Goal: Transaction & Acquisition: Purchase product/service

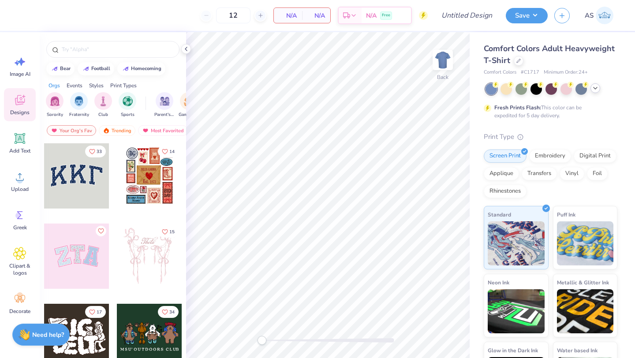
click at [593, 86] on icon at bounding box center [595, 88] width 7 height 7
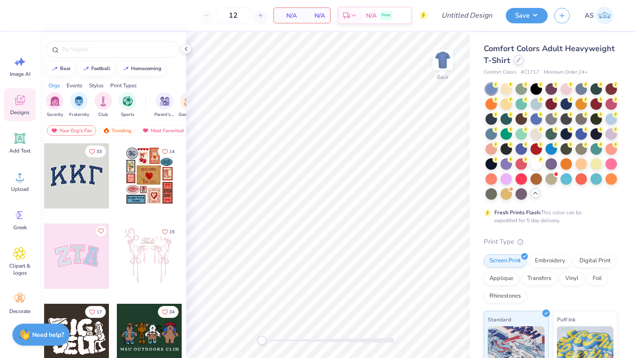
click at [523, 56] on div at bounding box center [519, 60] width 10 height 10
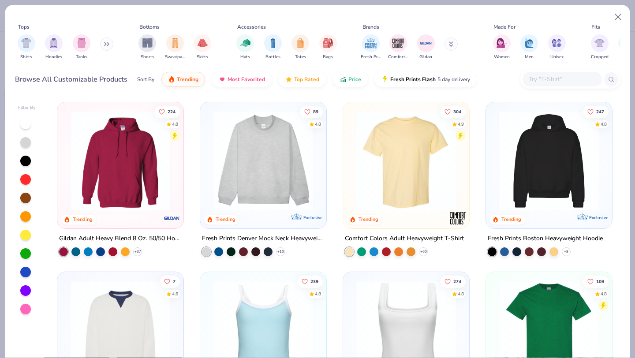
click at [552, 74] on input "text" at bounding box center [562, 79] width 68 height 10
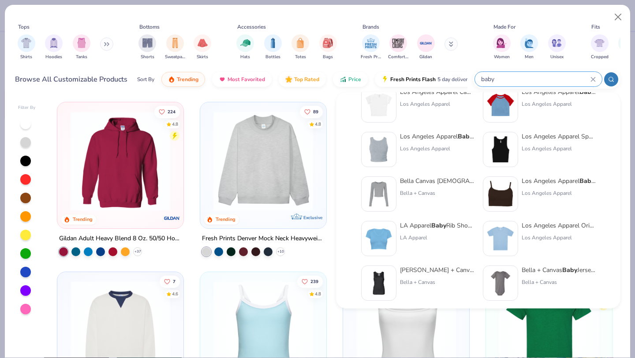
scroll to position [67, 0]
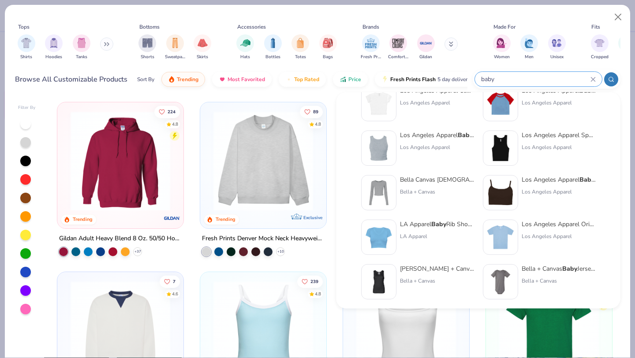
type input "baby"
click at [553, 100] on div "Los Angeles Apparel" at bounding box center [559, 103] width 74 height 8
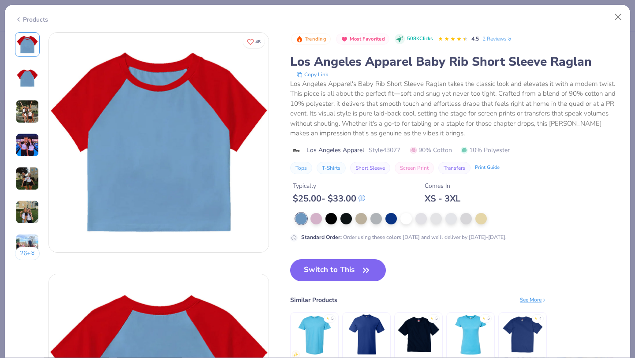
click at [37, 116] on img at bounding box center [27, 112] width 24 height 24
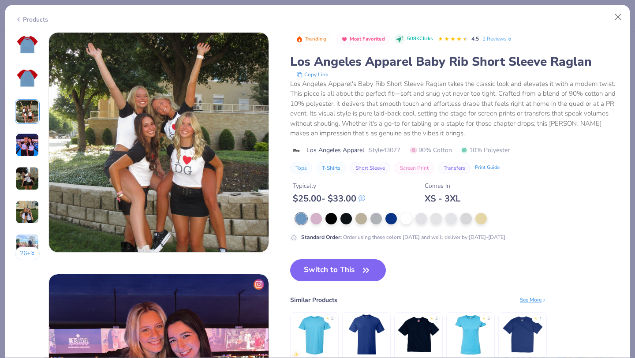
click at [33, 143] on img at bounding box center [27, 145] width 24 height 24
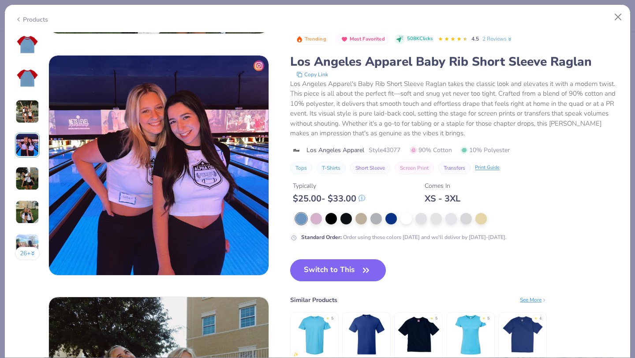
scroll to position [725, 0]
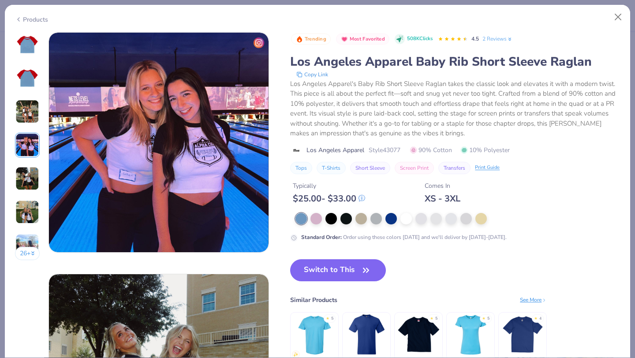
click at [30, 156] on img at bounding box center [27, 145] width 24 height 24
click at [24, 170] on img at bounding box center [27, 179] width 24 height 24
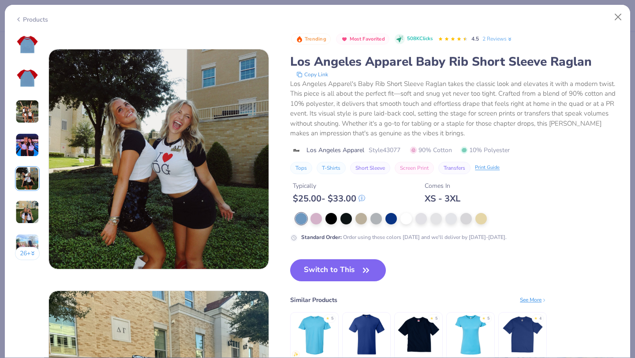
scroll to position [966, 0]
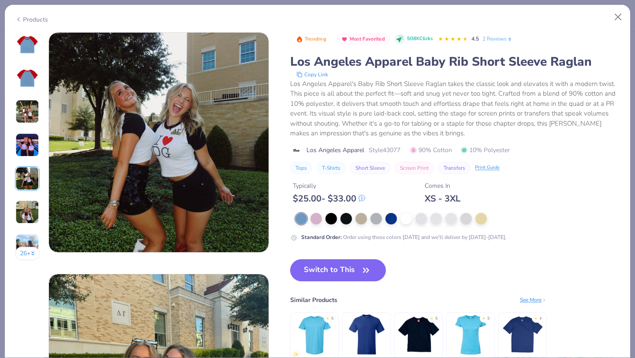
click at [19, 191] on div "26 +" at bounding box center [27, 149] width 25 height 235
click at [20, 210] on img at bounding box center [27, 212] width 24 height 24
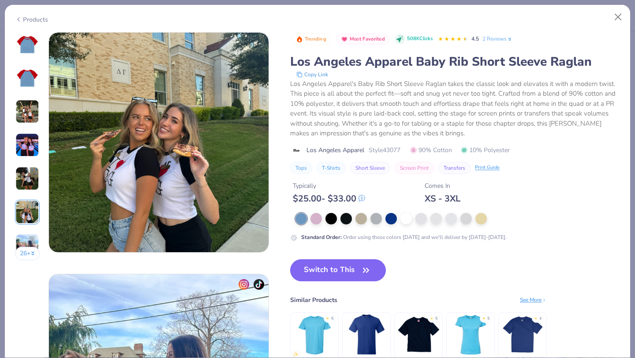
click at [21, 241] on img at bounding box center [27, 246] width 24 height 24
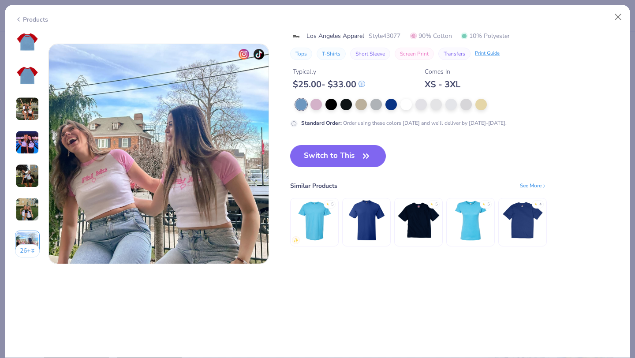
scroll to position [1450, 0]
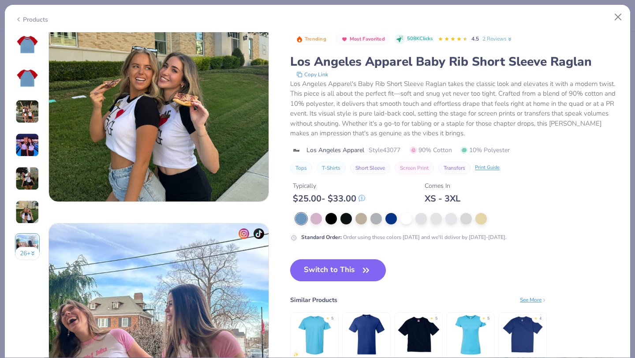
click at [510, 40] on icon at bounding box center [510, 39] width 6 height 6
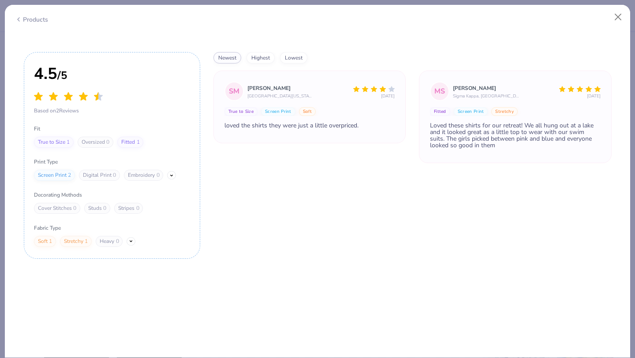
scroll to position [3241, 0]
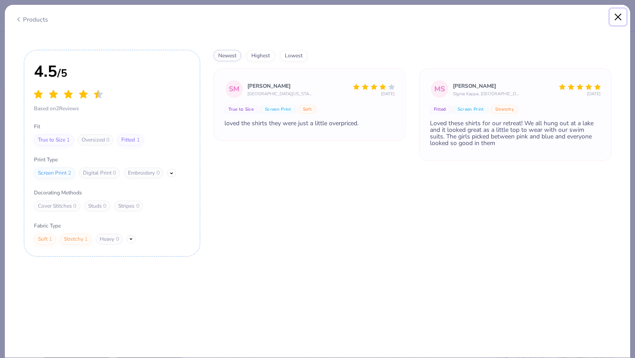
click at [618, 20] on button "Close" at bounding box center [618, 17] width 17 height 17
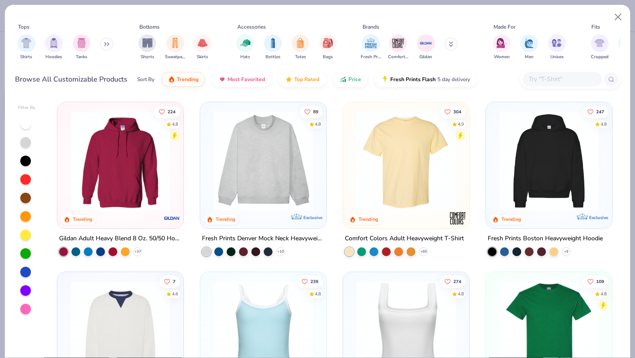
click at [530, 75] on input "text" at bounding box center [562, 79] width 68 height 10
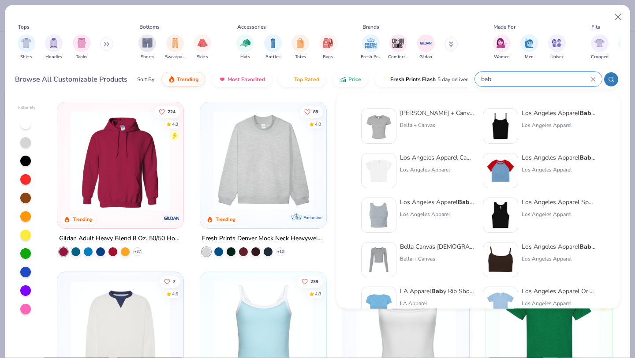
scroll to position [38, 0]
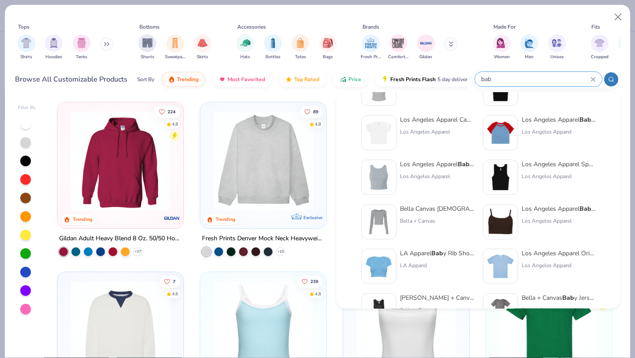
type input "bab"
click at [541, 247] on div "Los Angeles Apparel Bab y Rib Spaghetti Crop Tank [GEOGRAPHIC_DATA] Apparel" at bounding box center [539, 226] width 113 height 44
click at [540, 256] on div "Los Angeles Apparel Original Bab y Rib Tee" at bounding box center [559, 253] width 74 height 9
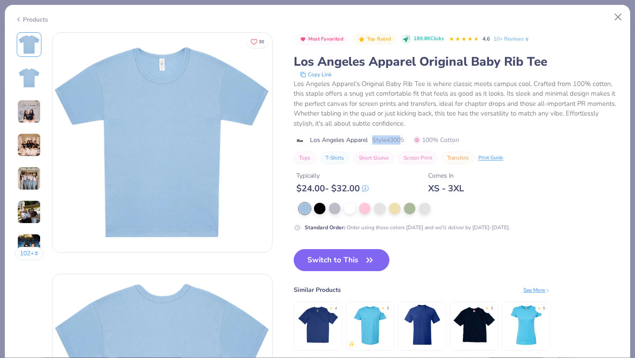
drag, startPoint x: 404, startPoint y: 138, endPoint x: 373, endPoint y: 139, distance: 31.3
click at [373, 139] on span "Style 43005" at bounding box center [388, 139] width 32 height 9
drag, startPoint x: 550, startPoint y: 59, endPoint x: 298, endPoint y: 76, distance: 252.3
click at [298, 76] on div "Los Angeles Apparel Original Baby Rib Tee Copy Link Los Angeles Apparel's Origi…" at bounding box center [457, 90] width 326 height 75
